Goal: Information Seeking & Learning: Compare options

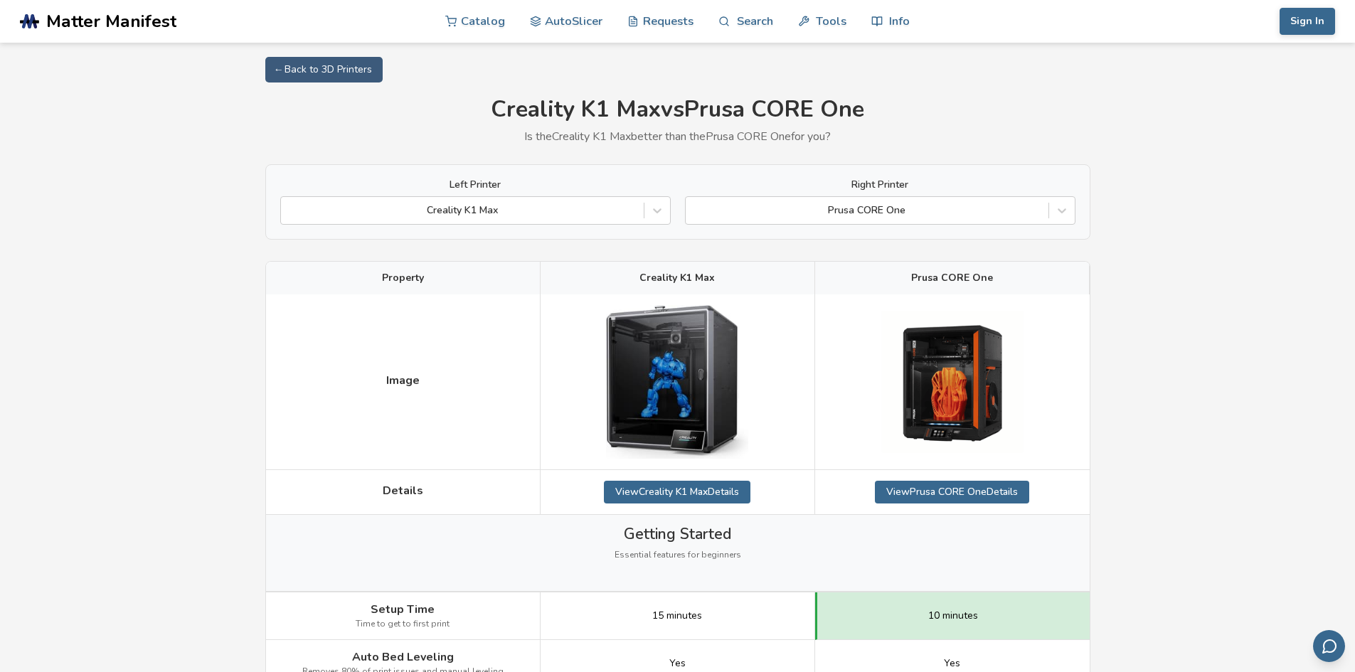
drag, startPoint x: 1152, startPoint y: 506, endPoint x: 1134, endPoint y: 331, distance: 176.7
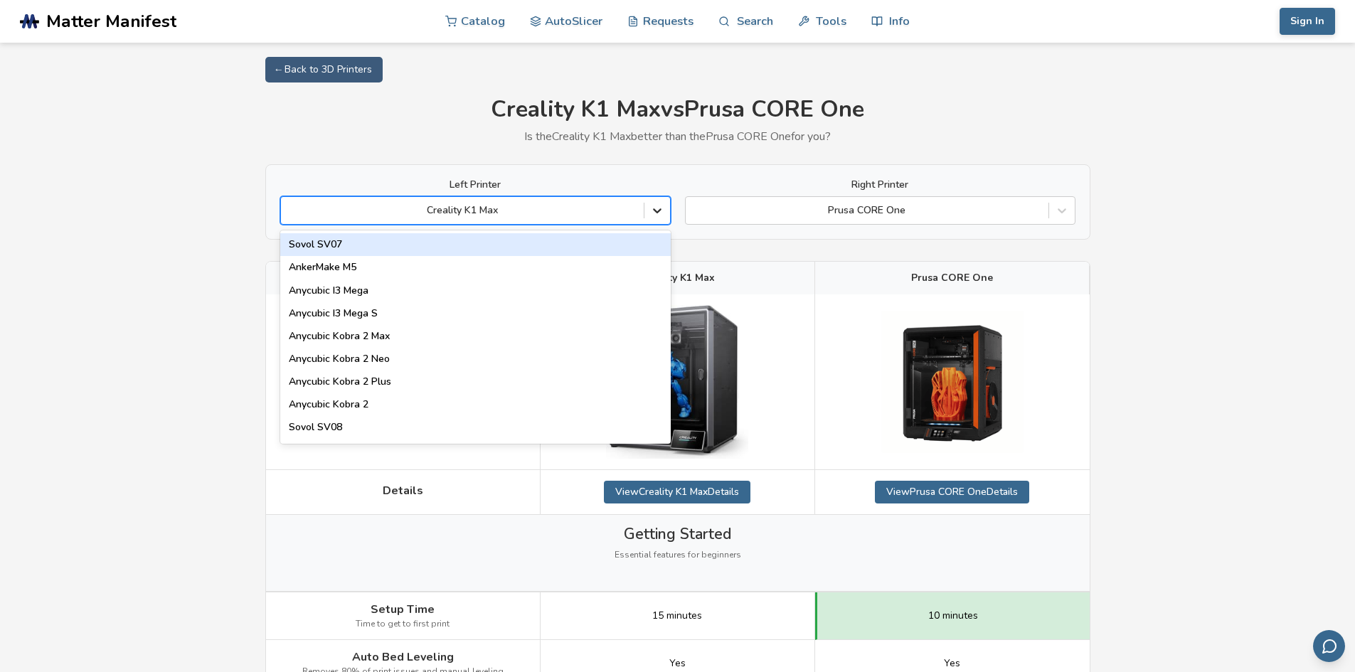
click at [659, 207] on icon at bounding box center [657, 210] width 14 height 14
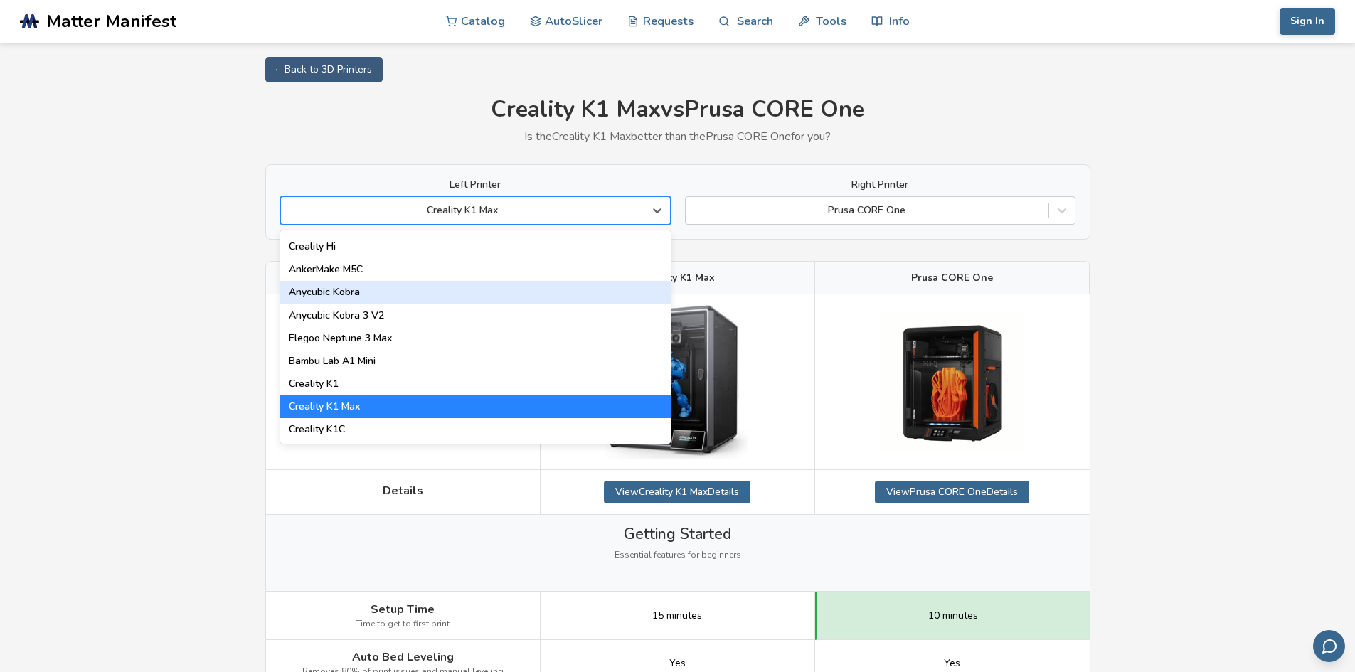
scroll to position [285, 0]
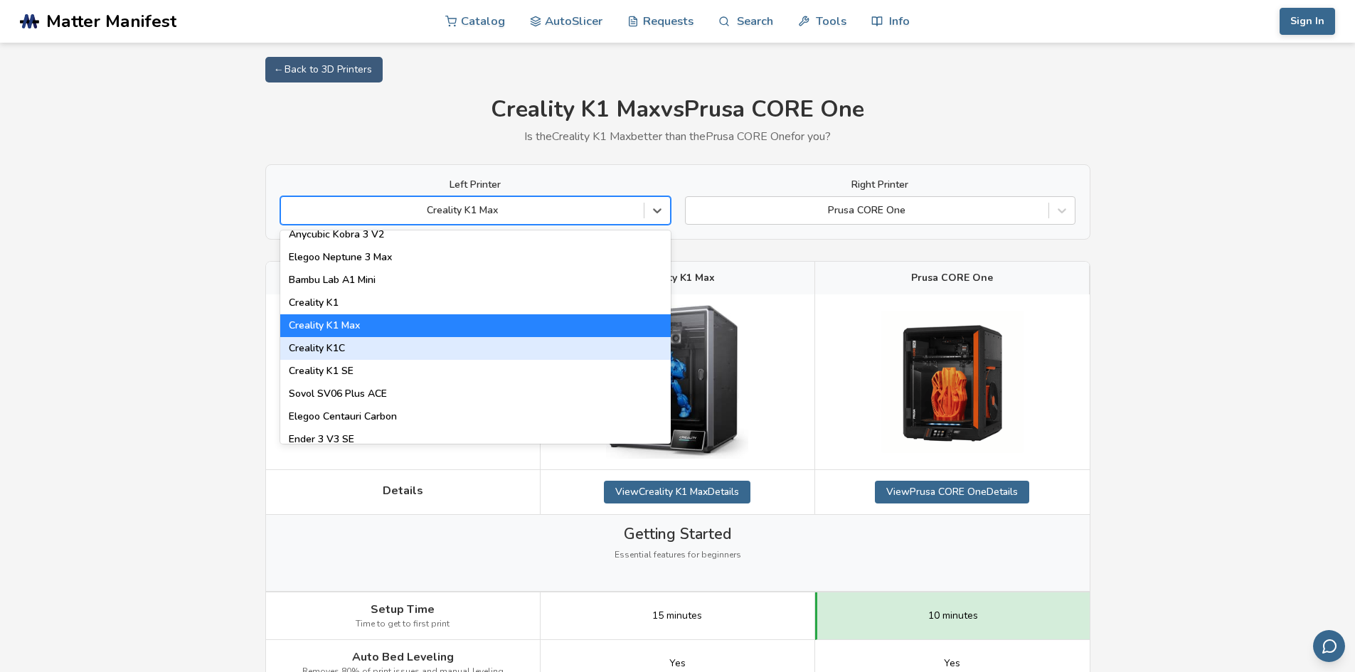
click at [572, 354] on div "Creality K1C" at bounding box center [475, 348] width 391 height 23
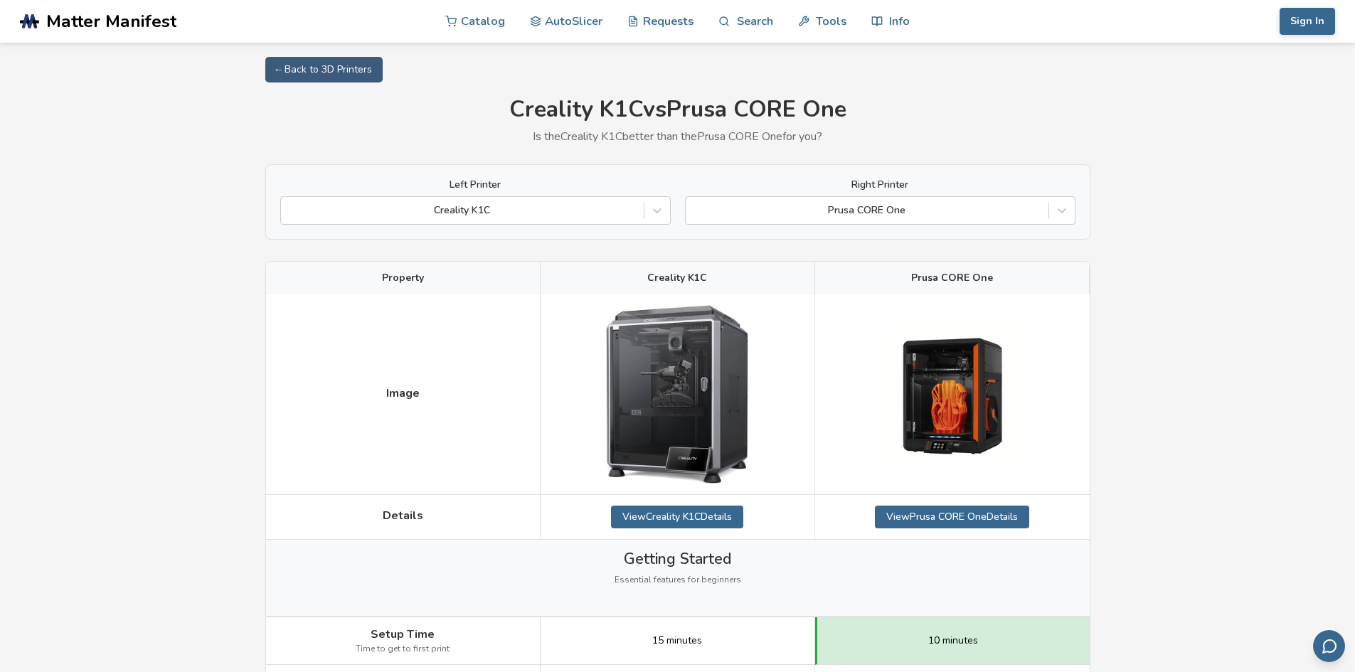
drag, startPoint x: 1187, startPoint y: 324, endPoint x: 1173, endPoint y: 238, distance: 87.1
click at [1065, 210] on icon at bounding box center [1062, 211] width 9 height 5
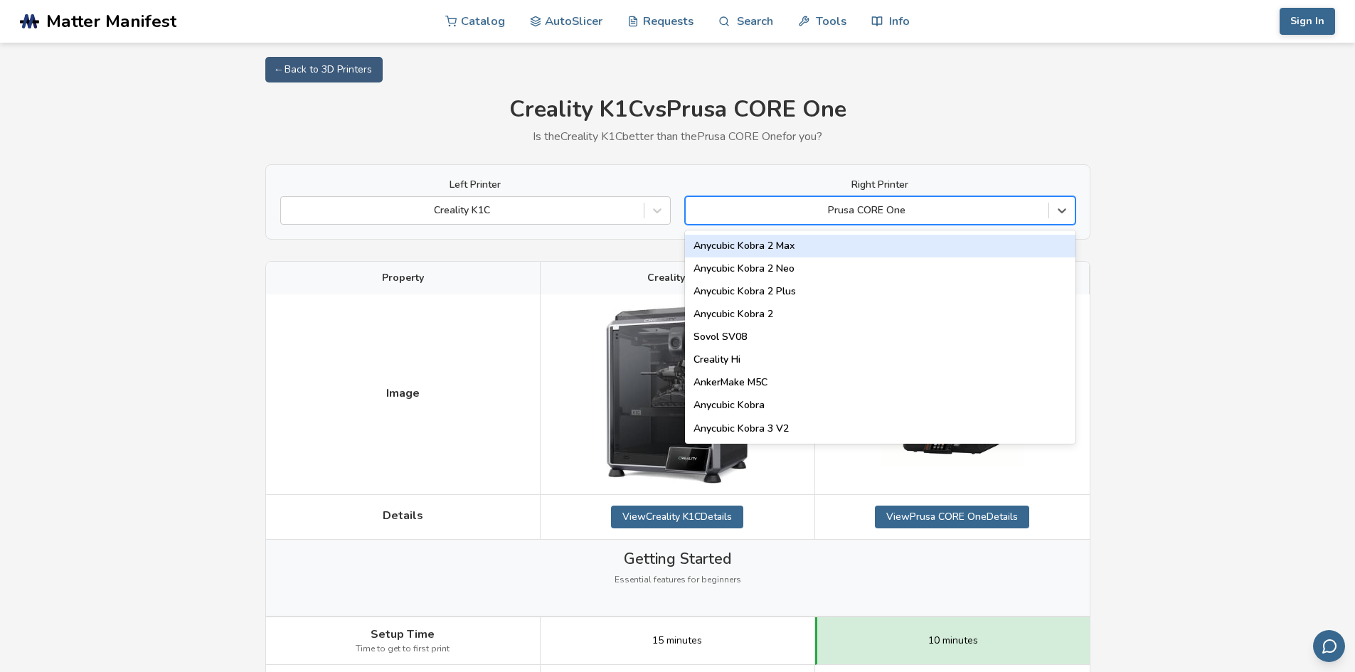
scroll to position [356, 0]
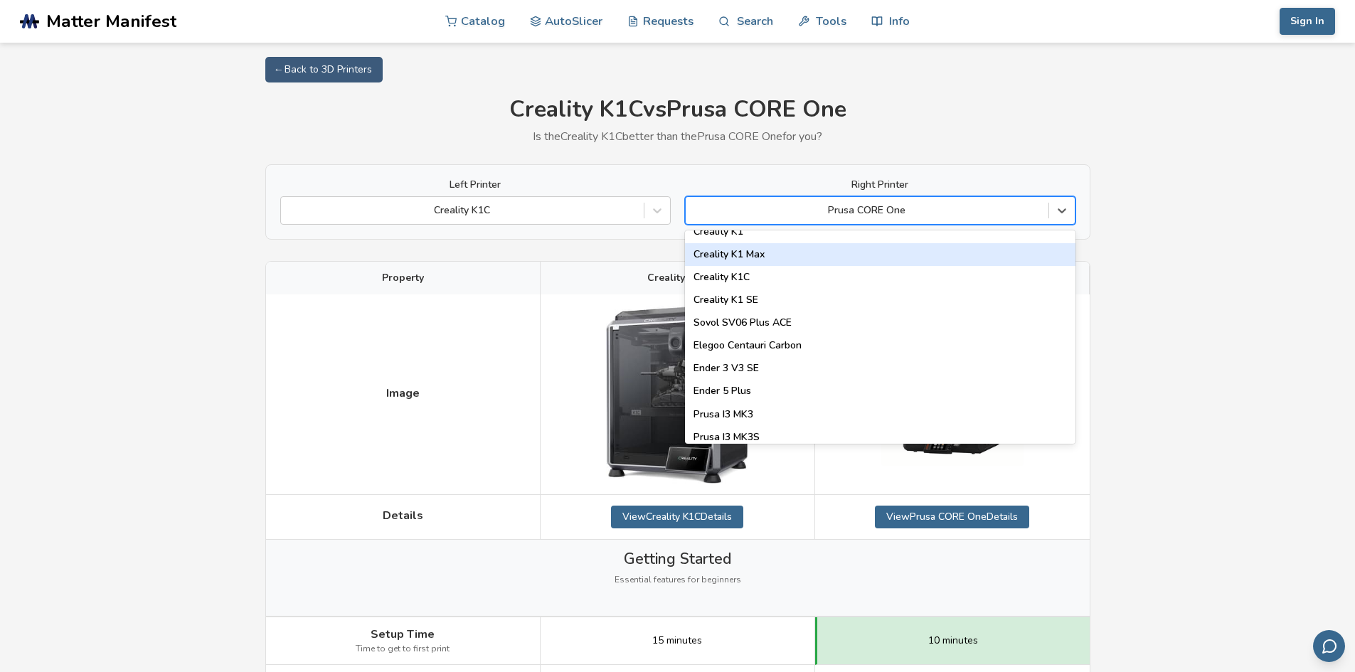
click at [967, 258] on div "Creality K1 Max" at bounding box center [880, 254] width 391 height 23
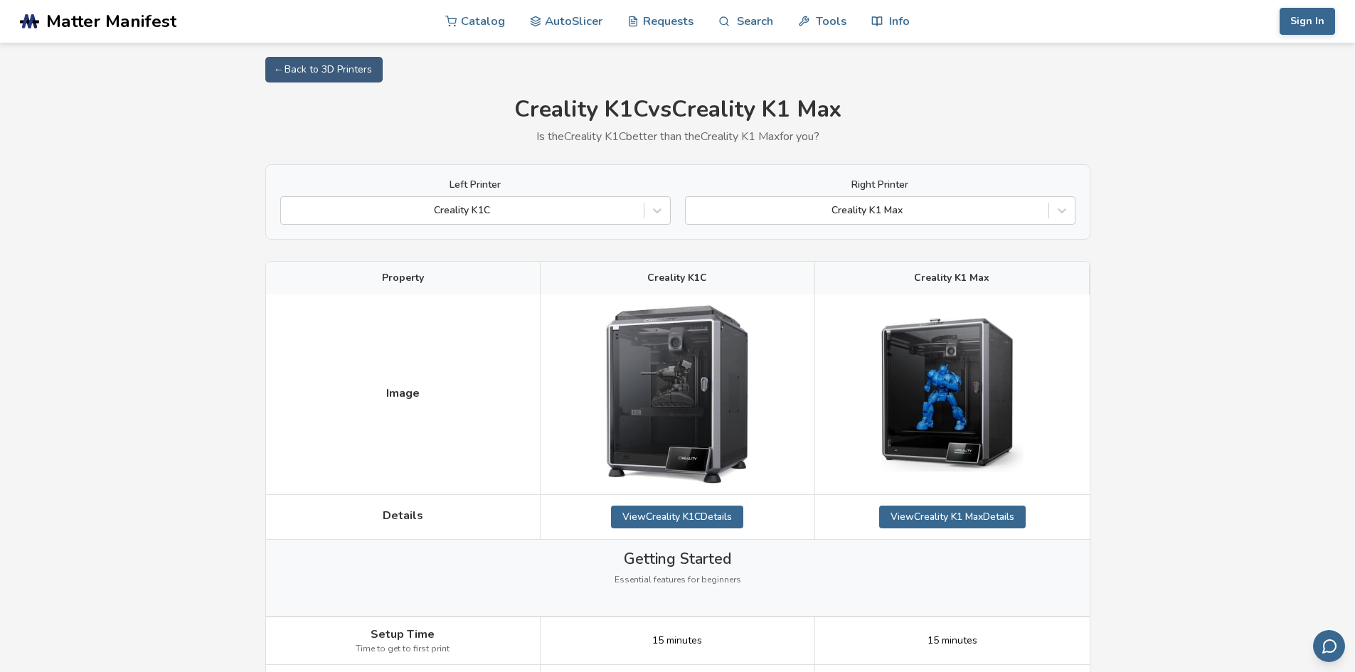
drag, startPoint x: 1234, startPoint y: 519, endPoint x: 1235, endPoint y: 238, distance: 280.3
drag, startPoint x: 1232, startPoint y: 578, endPoint x: 1271, endPoint y: 330, distance: 251.2
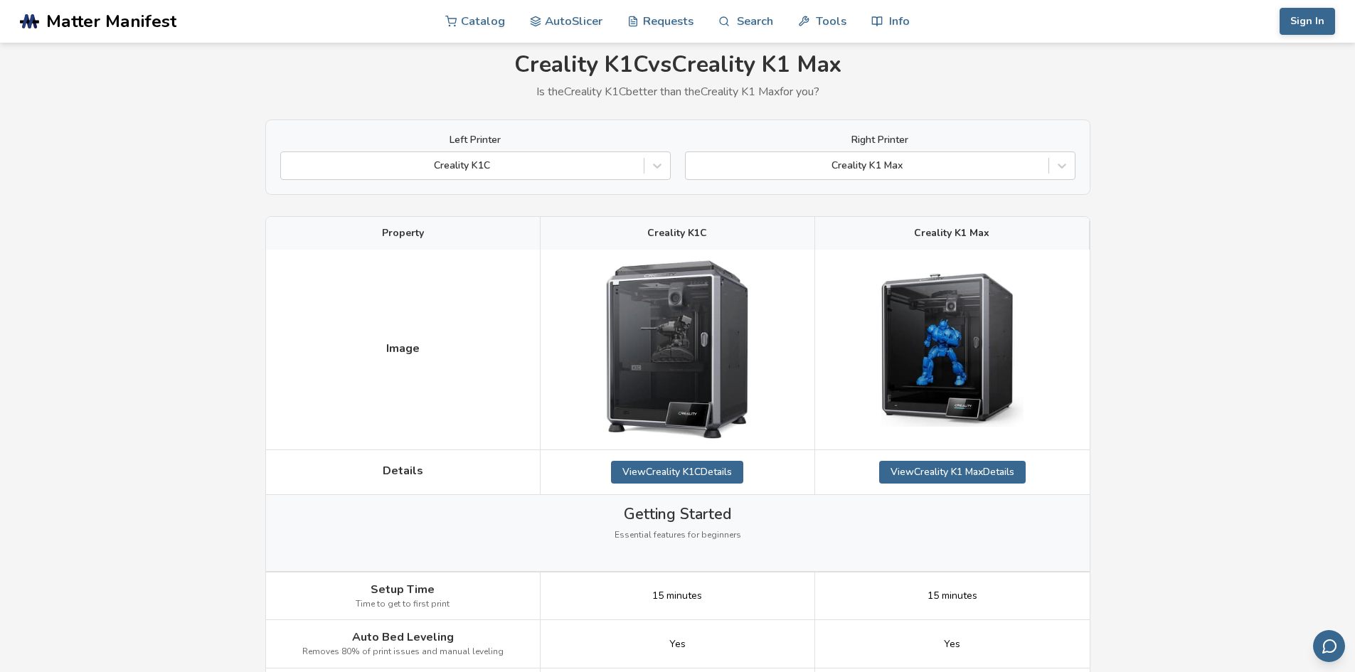
drag, startPoint x: 1275, startPoint y: 386, endPoint x: 1276, endPoint y: 447, distance: 61.2
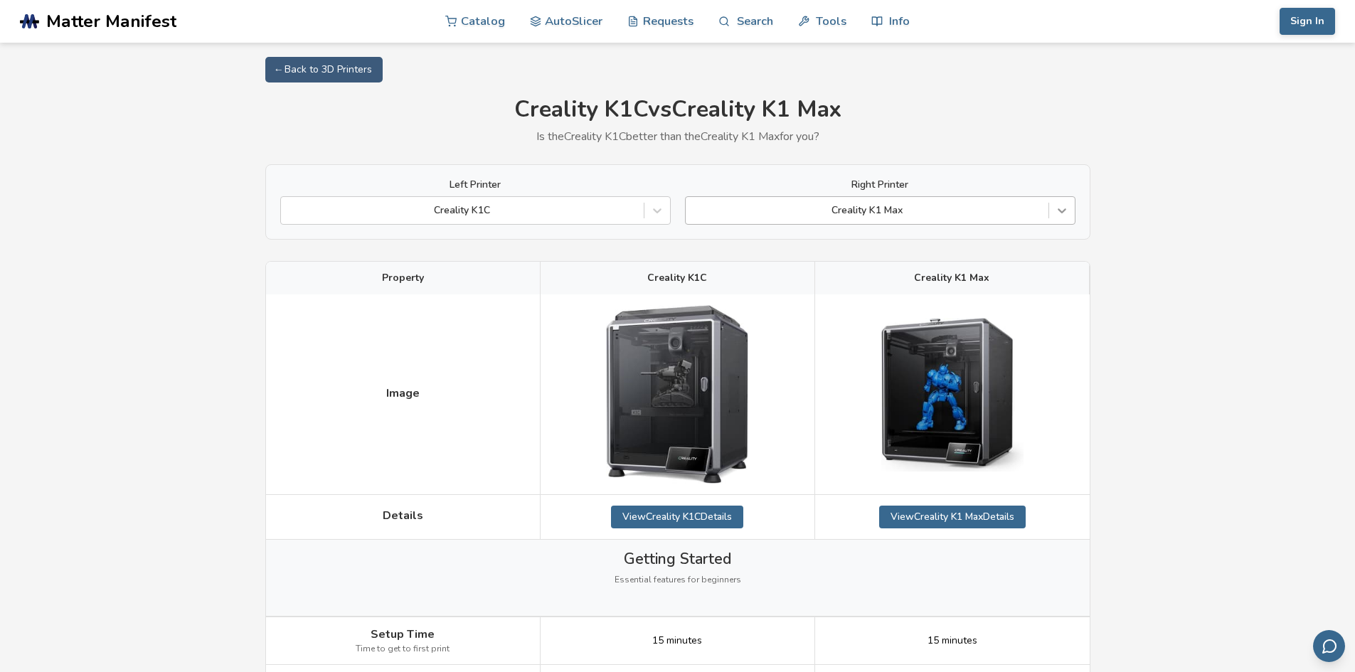
click at [1063, 216] on icon at bounding box center [1062, 210] width 14 height 14
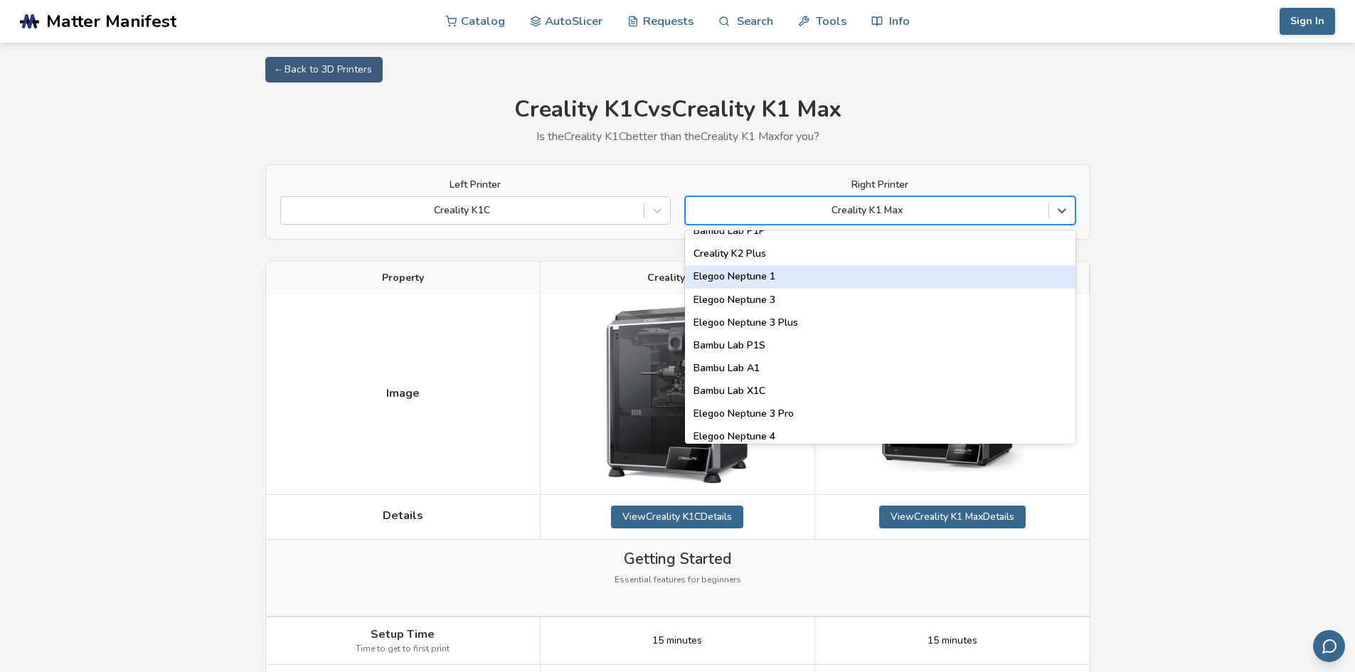
scroll to position [925, 0]
click at [906, 287] on div "Creality K2 Plus" at bounding box center [880, 278] width 391 height 23
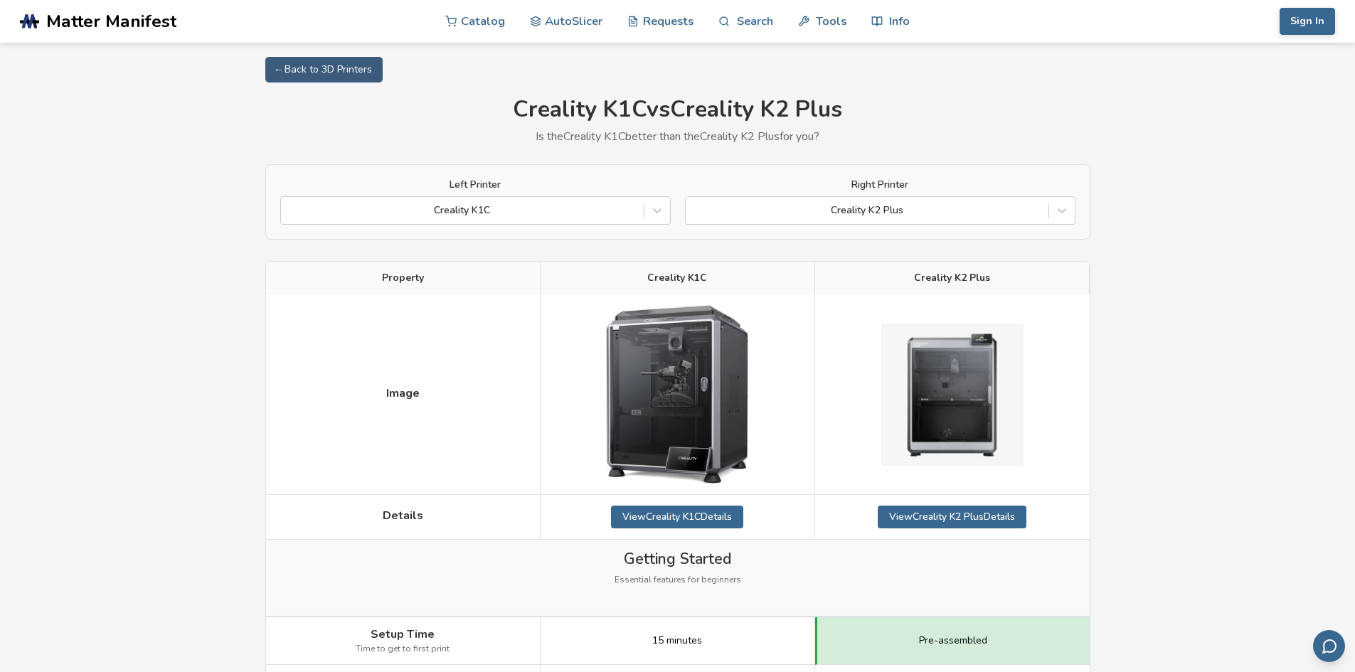
drag, startPoint x: 1157, startPoint y: 477, endPoint x: 1138, endPoint y: 166, distance: 310.7
click at [658, 211] on icon at bounding box center [657, 210] width 14 height 14
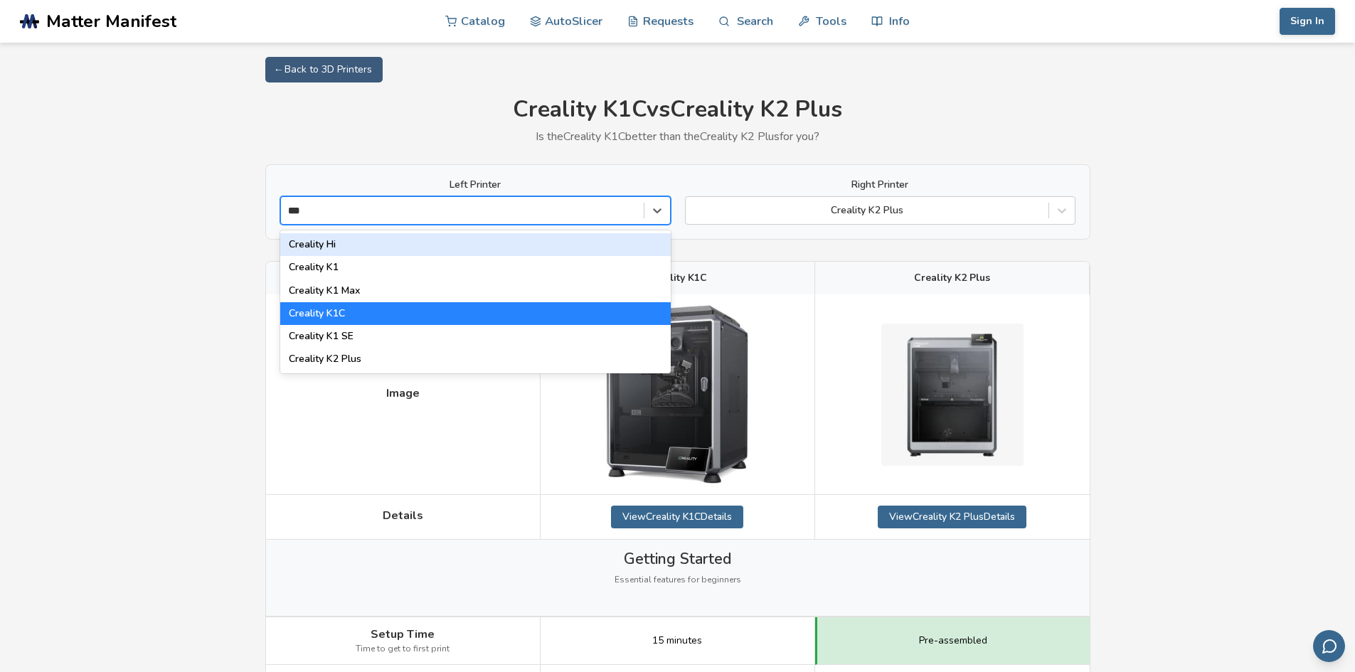
type input "***"
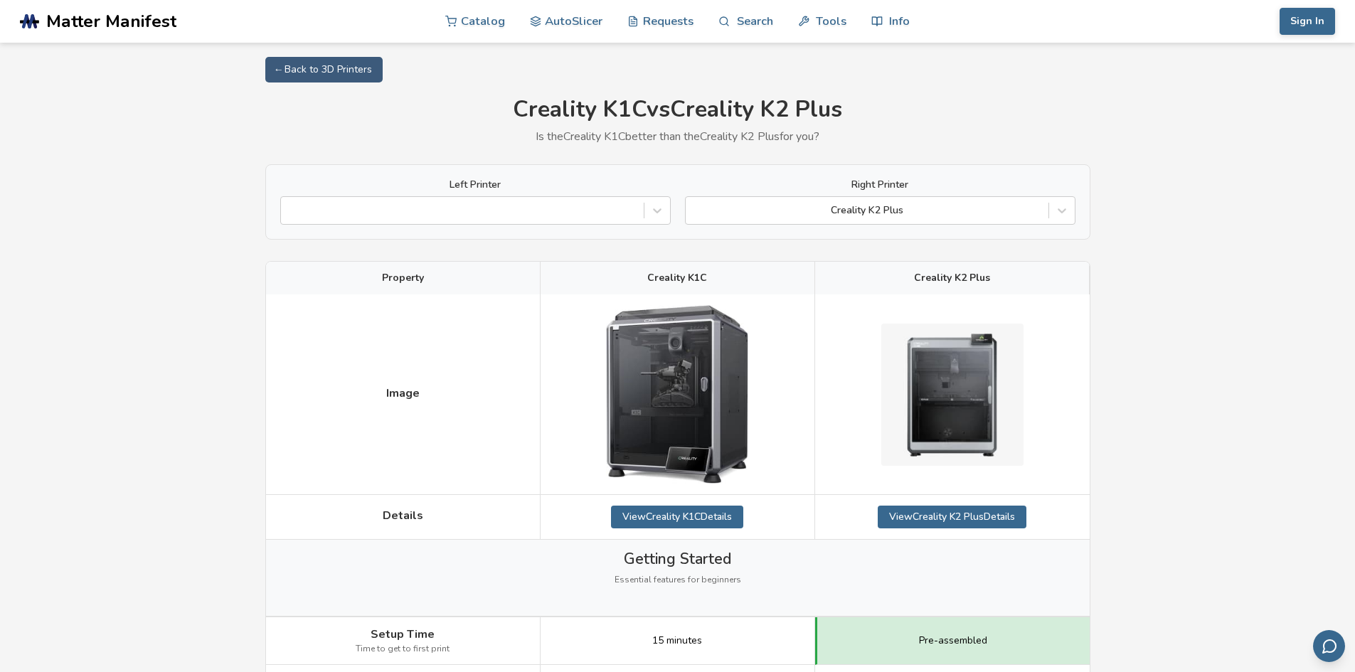
click at [627, 211] on div at bounding box center [462, 210] width 349 height 14
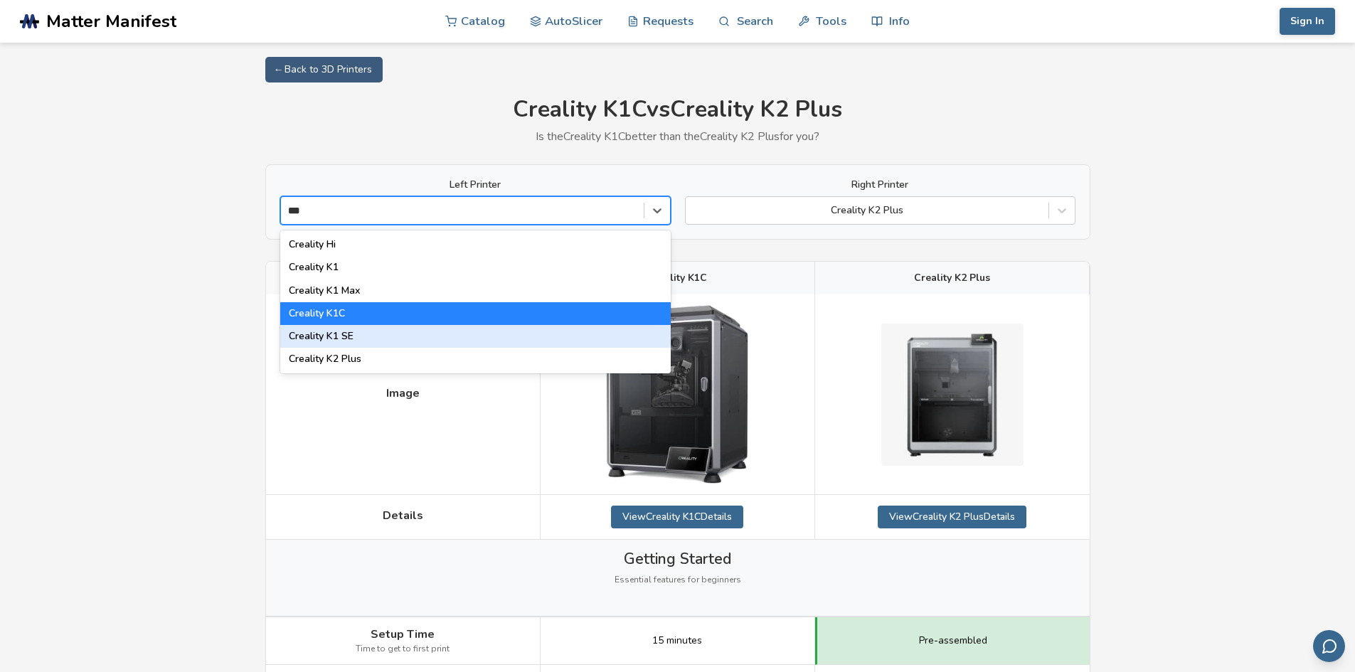
type input "***"
